Goal: Task Accomplishment & Management: Manage account settings

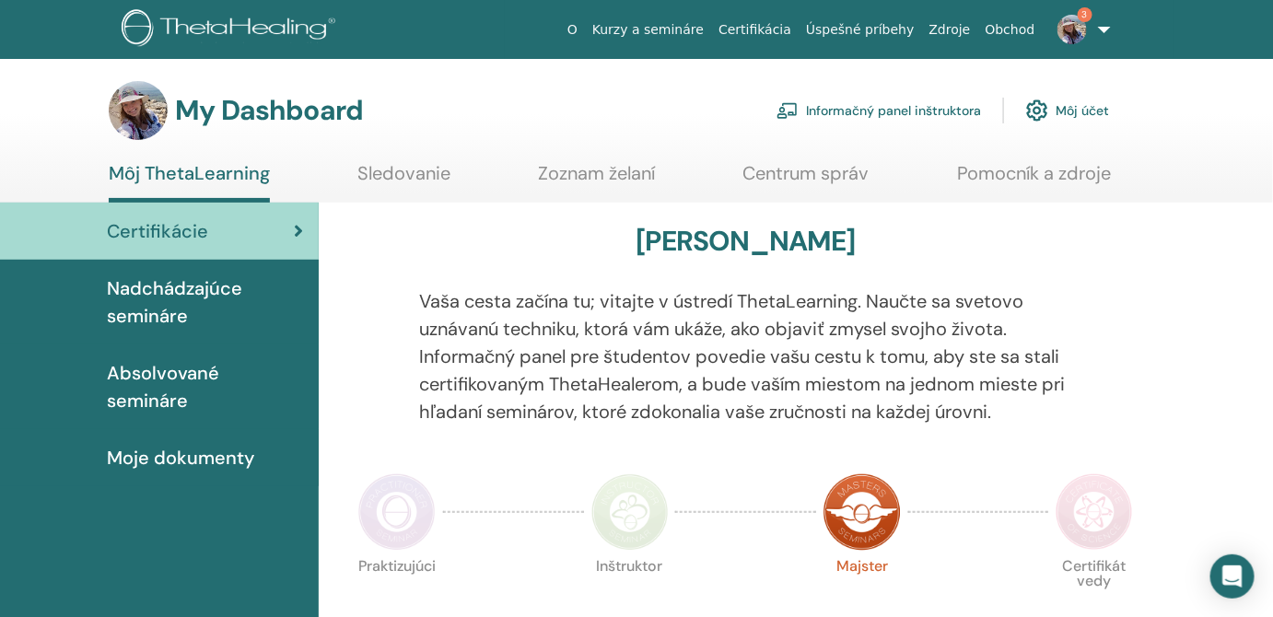
click at [960, 111] on link "Informačný panel inštruktora" at bounding box center [879, 110] width 205 height 41
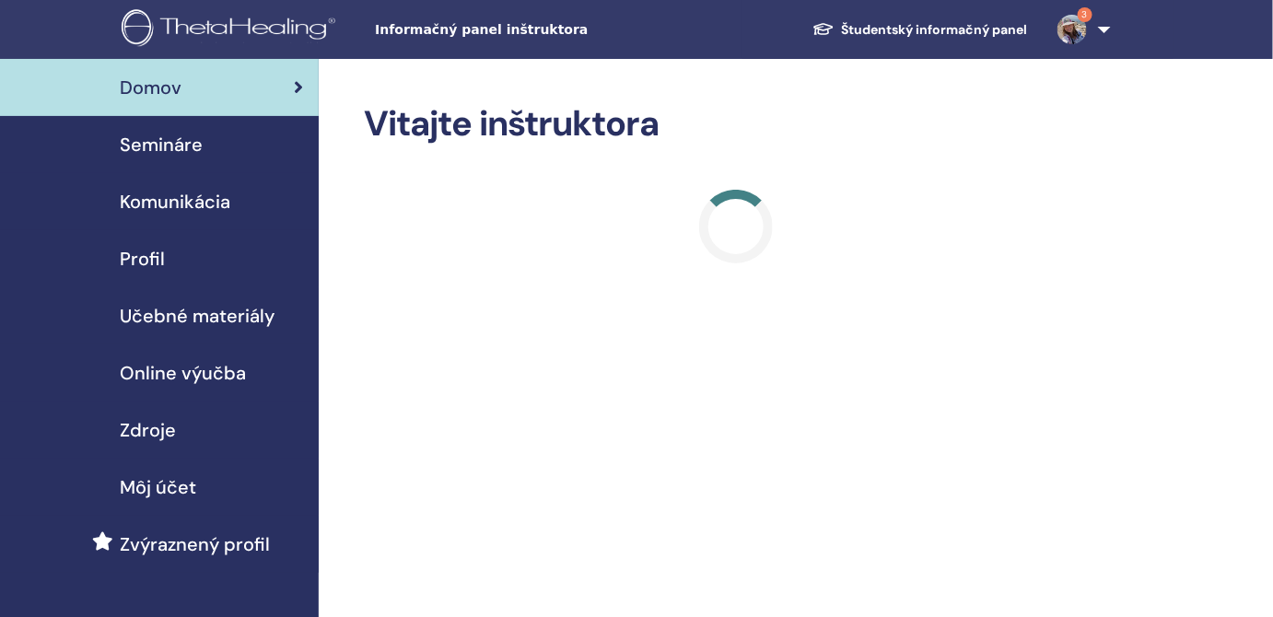
click at [213, 150] on div "Semináre" at bounding box center [159, 145] width 289 height 28
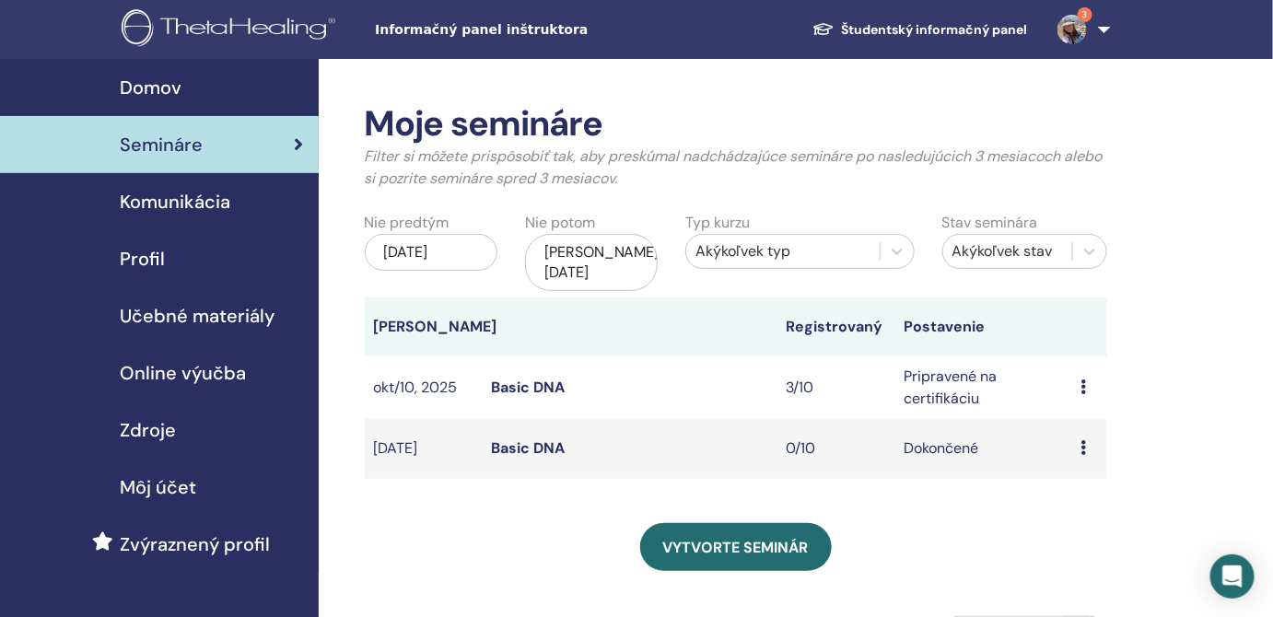
click at [1081, 368] on td "Náhľad Upraviť Účastníci Zrušiť" at bounding box center [1089, 388] width 35 height 63
click at [1092, 377] on div "Náhľad Upraviť Účastníci Zrušiť" at bounding box center [1090, 388] width 17 height 22
click at [1083, 380] on link "Náhľad" at bounding box center [1082, 384] width 49 height 19
click at [1085, 377] on div "Náhľad Upraviť Účastníci Zrušiť" at bounding box center [1090, 388] width 17 height 22
click at [1089, 427] on link "Účastníci" at bounding box center [1082, 430] width 63 height 19
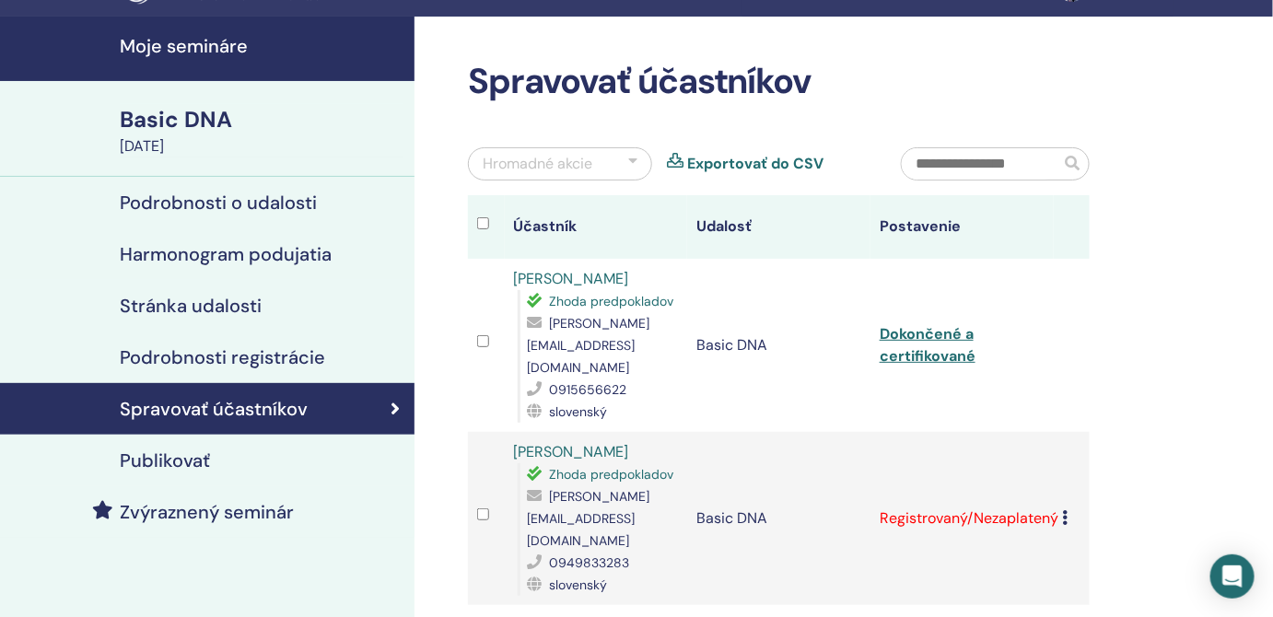
scroll to position [167, 0]
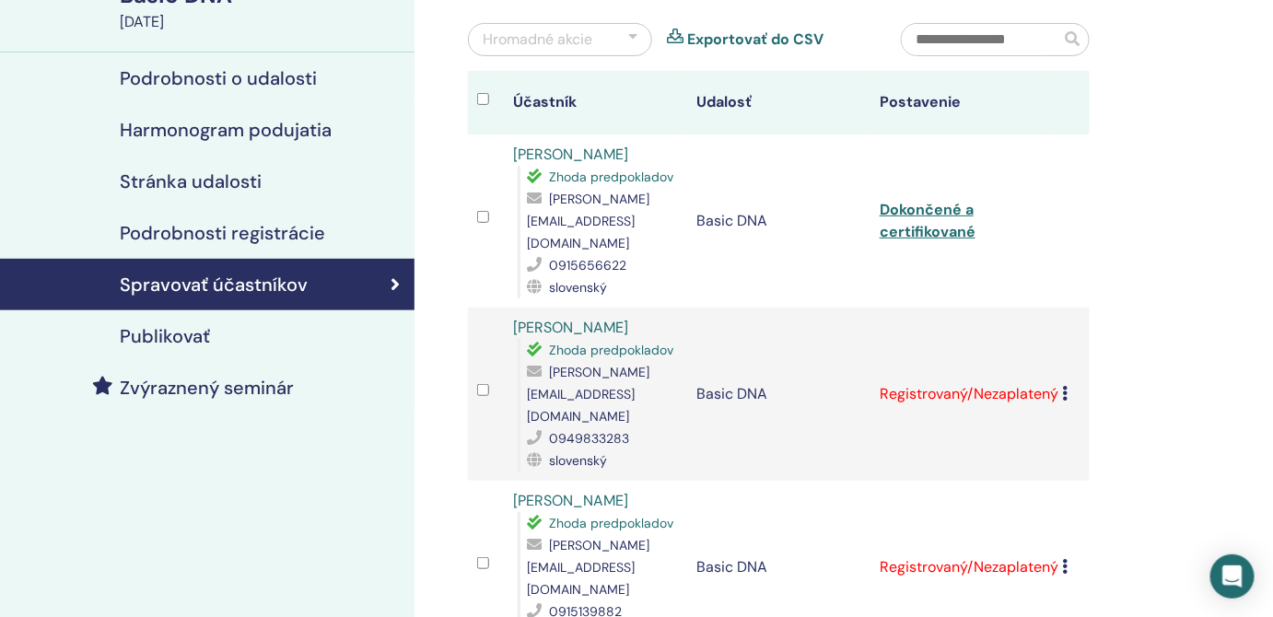
click at [1066, 386] on icon at bounding box center [1066, 393] width 6 height 15
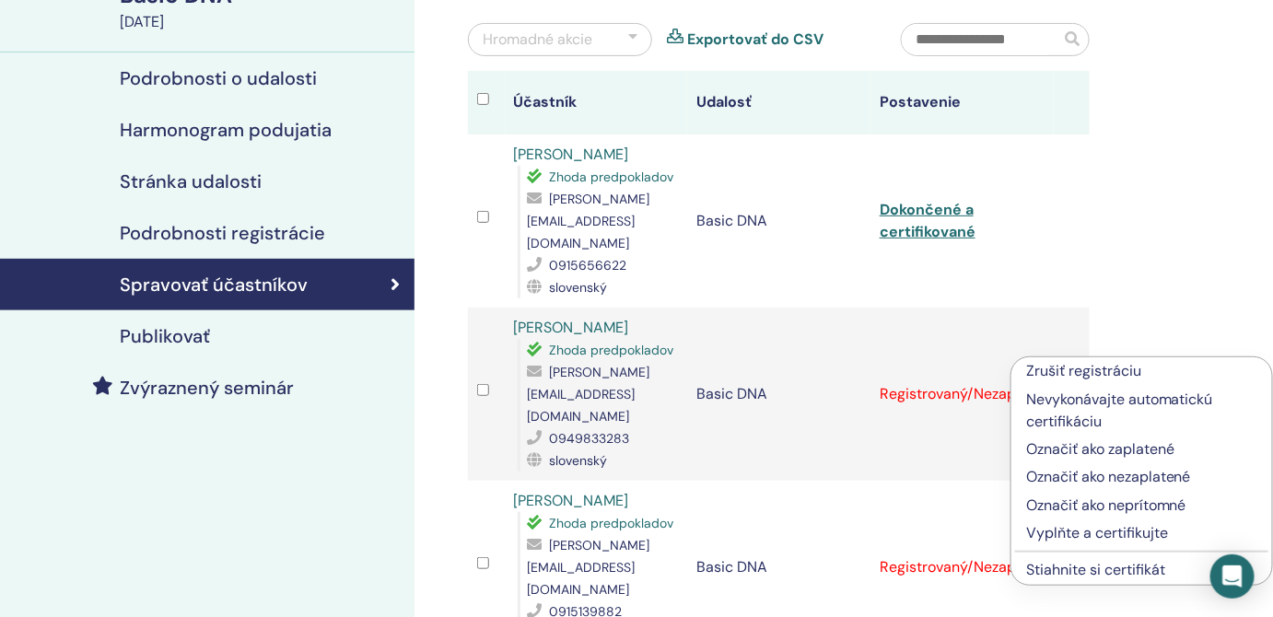
click at [1092, 534] on p "Vyplňte a certifikujte" at bounding box center [1141, 533] width 231 height 22
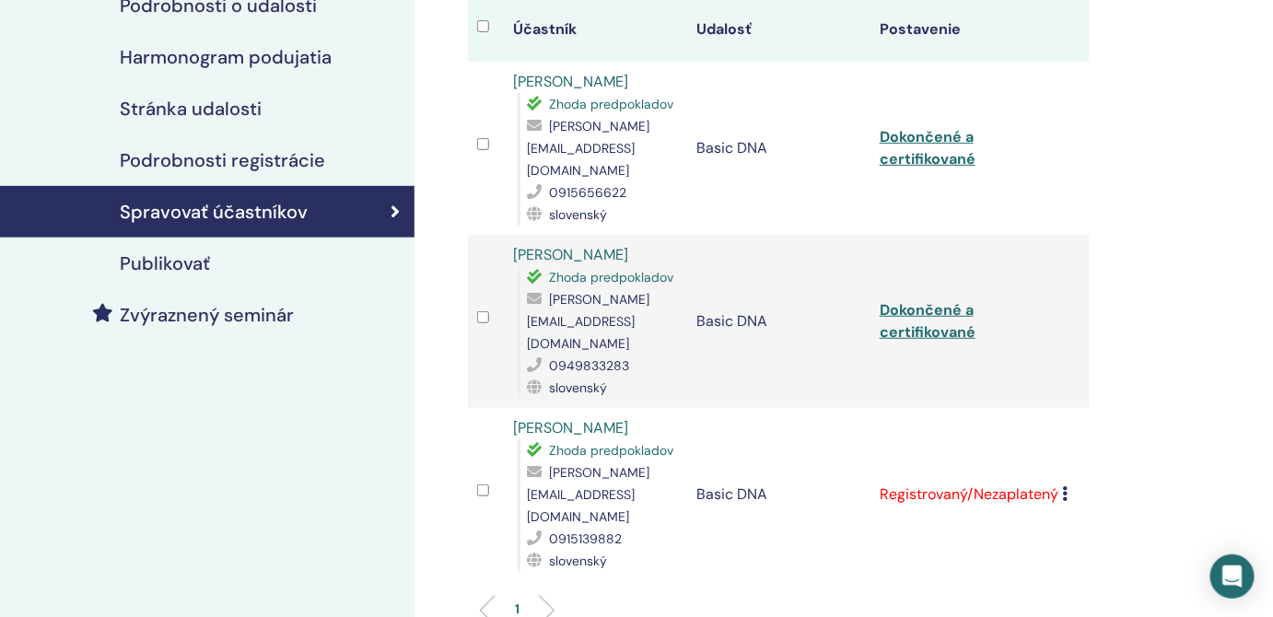
scroll to position [251, 0]
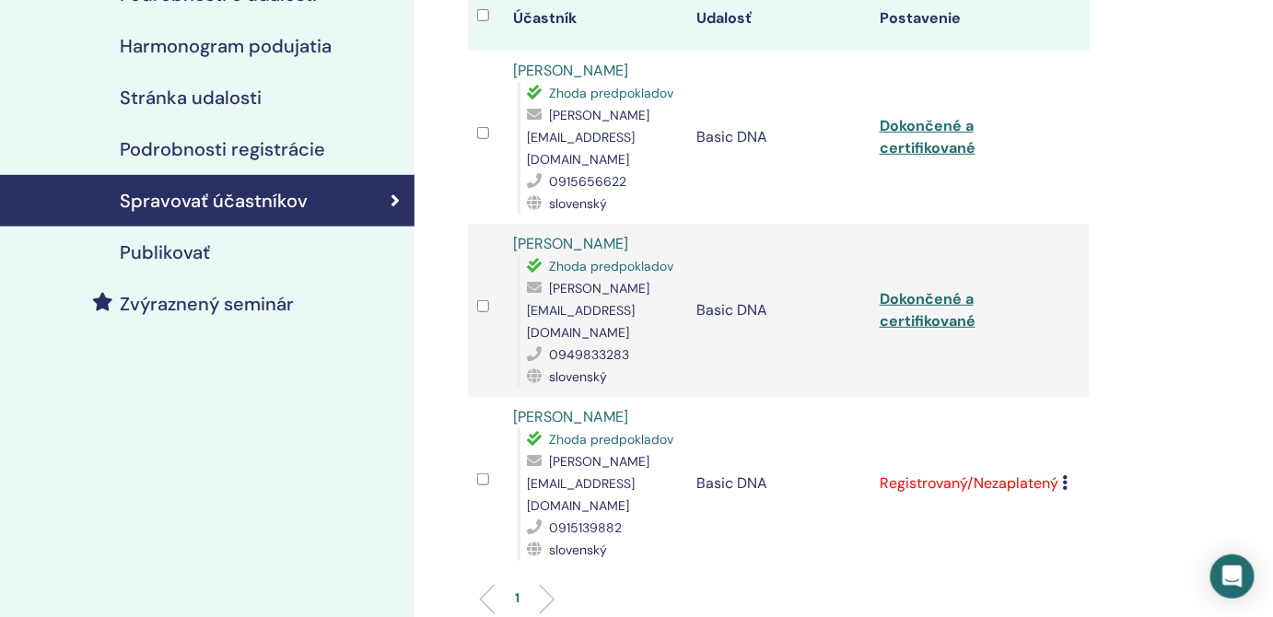
click at [1073, 440] on td "Zrušiť registráciu Nevykonávajte automatickú certifikáciu Označiť ako zaplatené…" at bounding box center [1072, 483] width 37 height 173
click at [1067, 475] on icon at bounding box center [1066, 482] width 6 height 15
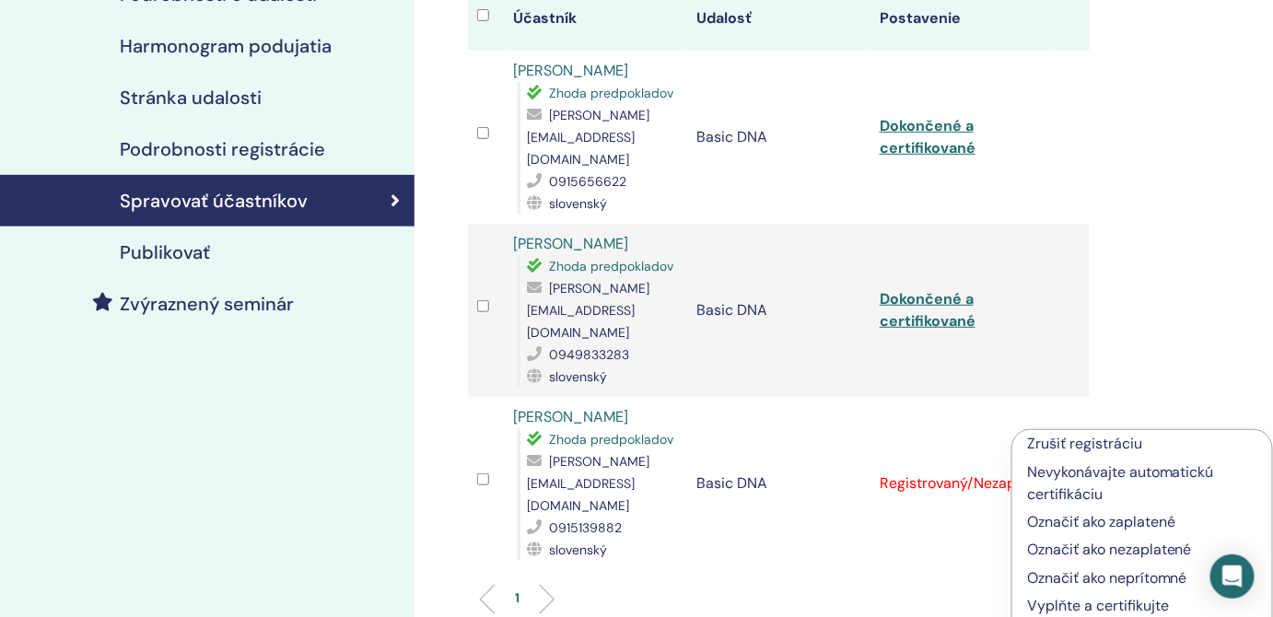
scroll to position [334, 0]
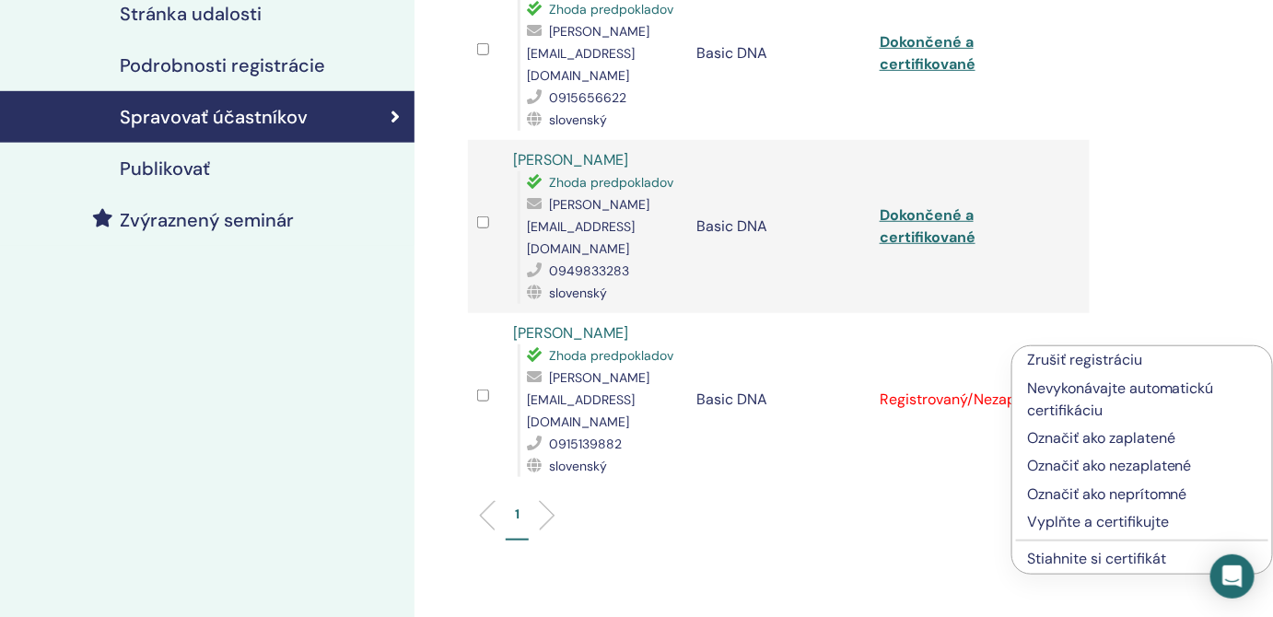
click at [1136, 522] on p "Vyplňte a certifikujte" at bounding box center [1142, 522] width 230 height 22
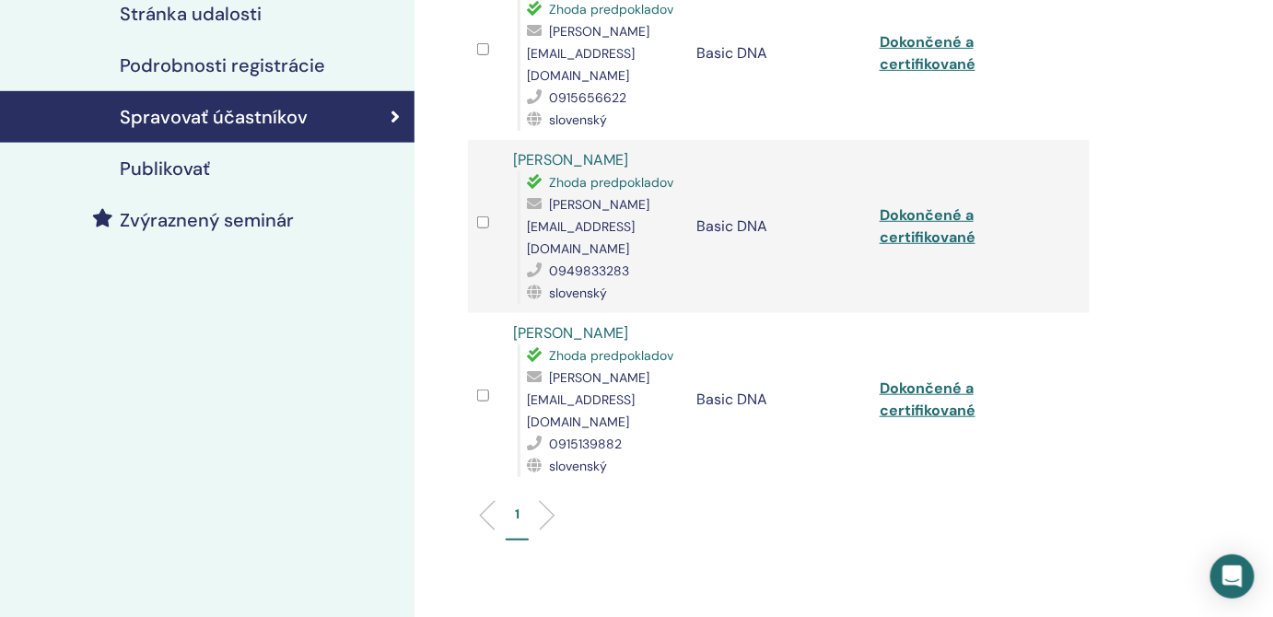
scroll to position [334, 0]
click at [934, 205] on link "Dokončené a certifikované" at bounding box center [928, 225] width 96 height 41
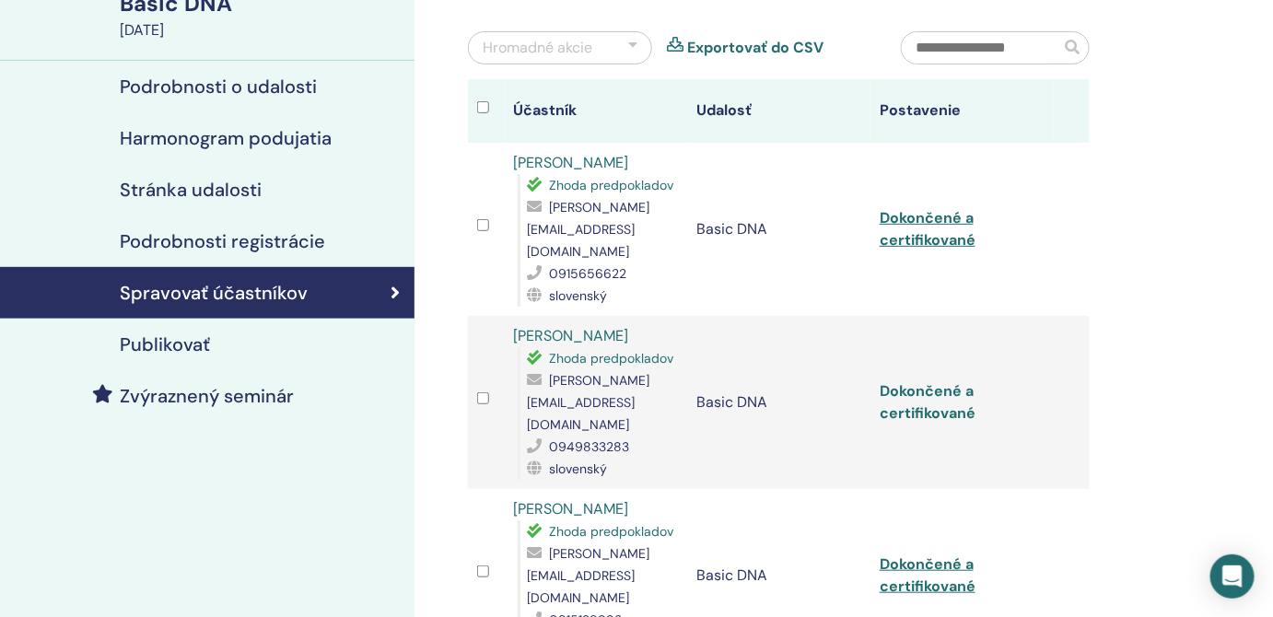
scroll to position [167, 0]
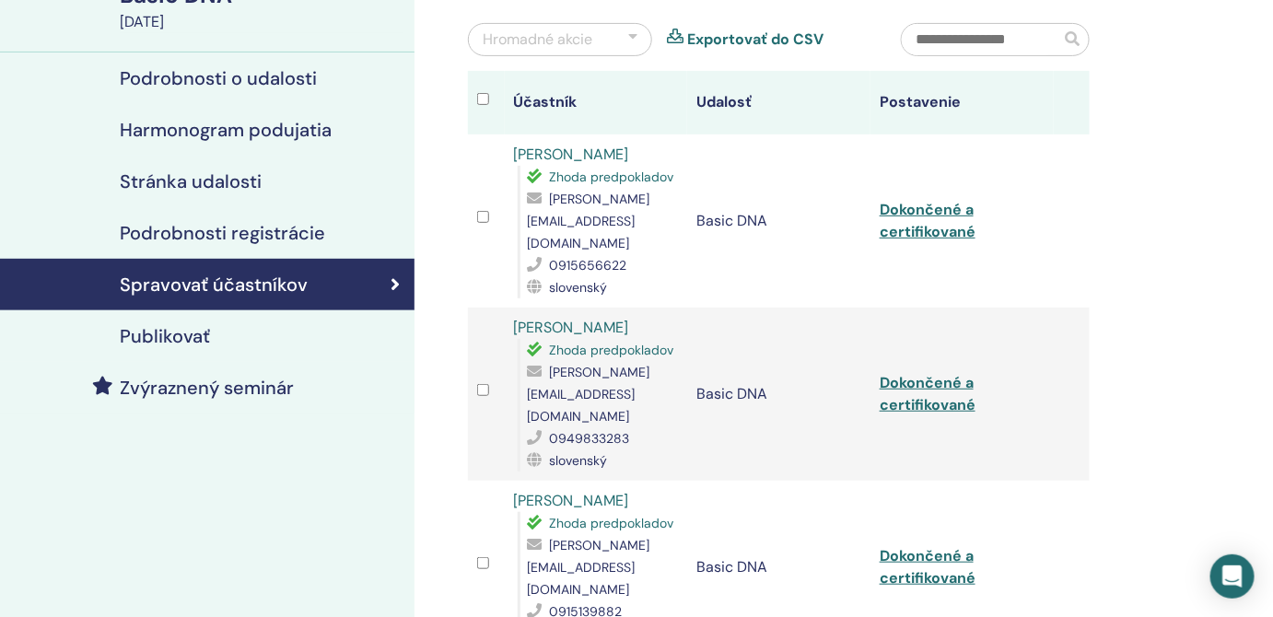
click at [586, 318] on link "[PERSON_NAME]" at bounding box center [571, 327] width 115 height 19
